Goal: Task Accomplishment & Management: Complete application form

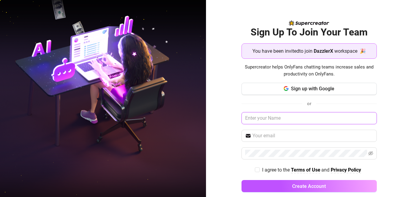
click at [299, 119] on input "text" at bounding box center [309, 118] width 135 height 12
click at [272, 120] on input "text" at bounding box center [309, 118] width 135 height 12
type input "[PERSON_NAME]"
click at [268, 136] on input "text" at bounding box center [313, 135] width 121 height 7
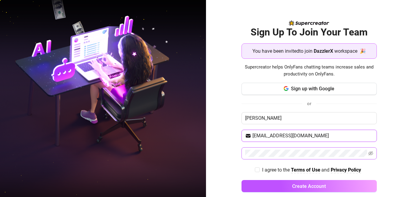
type input "[EMAIL_ADDRESS][DOMAIN_NAME]"
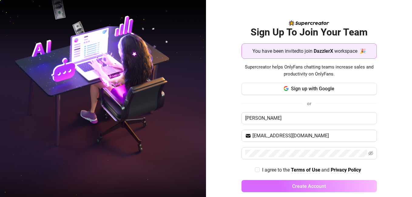
click at [281, 189] on button "Create Account" at bounding box center [309, 186] width 135 height 12
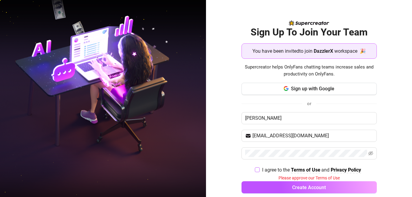
click at [256, 170] on span at bounding box center [257, 170] width 5 height 5
click at [256, 170] on input "I agree to the Terms of Use and Privacy Policy" at bounding box center [257, 170] width 4 height 4
checkbox input "true"
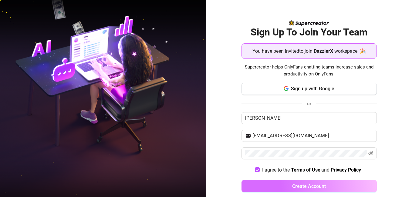
click at [268, 183] on button "Create Account" at bounding box center [309, 186] width 135 height 12
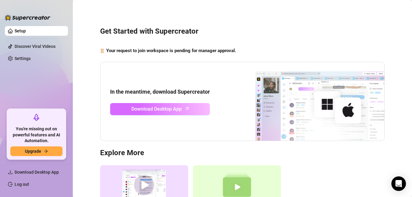
click at [194, 108] on link "Download Desktop App" at bounding box center [160, 109] width 100 height 12
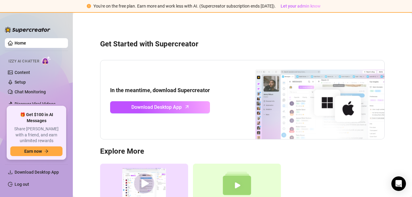
click at [22, 60] on span "Izzy AI Chatter" at bounding box center [24, 62] width 31 height 6
click at [48, 60] on img at bounding box center [46, 60] width 9 height 9
click at [46, 59] on img at bounding box center [46, 60] width 9 height 9
click at [26, 44] on link "Home" at bounding box center [21, 43] width 12 height 5
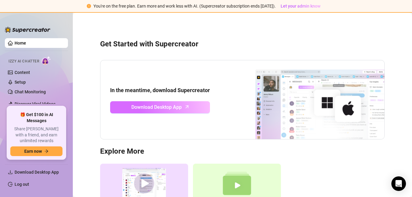
click at [163, 104] on span "Download Desktop App" at bounding box center [156, 108] width 50 height 8
